Goal: Navigation & Orientation: Find specific page/section

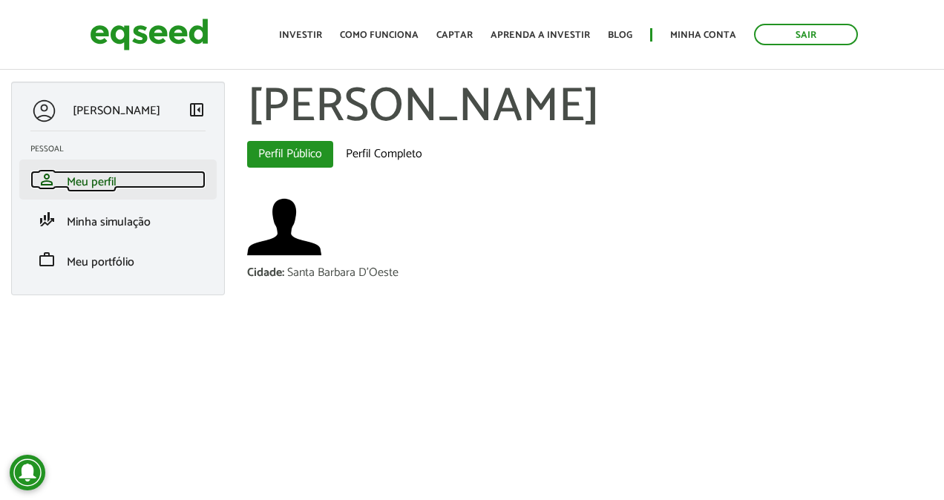
click at [94, 184] on span "Meu perfil" at bounding box center [92, 182] width 50 height 20
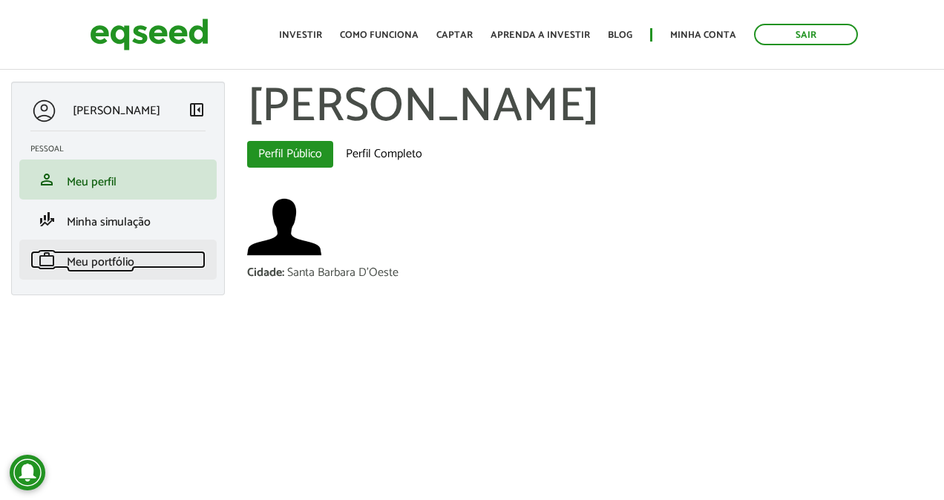
click at [96, 255] on span "Meu portfólio" at bounding box center [101, 262] width 68 height 20
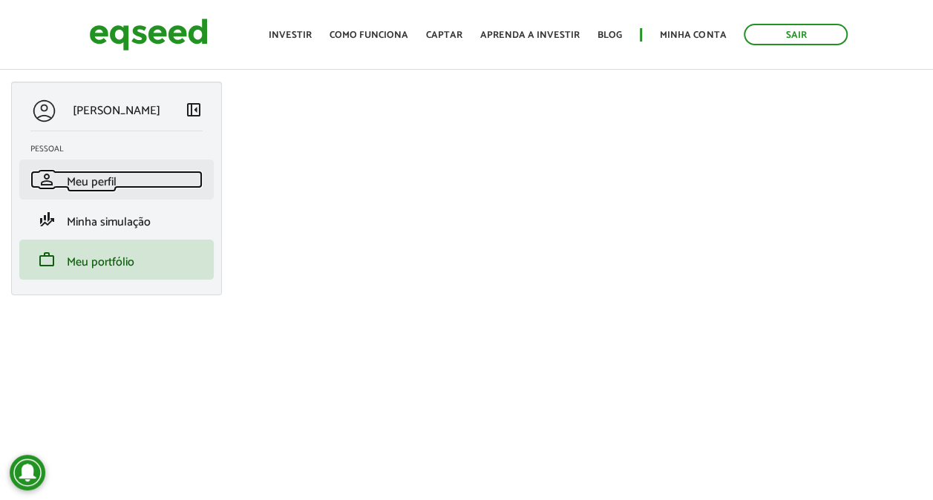
click at [67, 184] on span "Meu perfil" at bounding box center [92, 182] width 50 height 20
